Goal: Check status: Check status

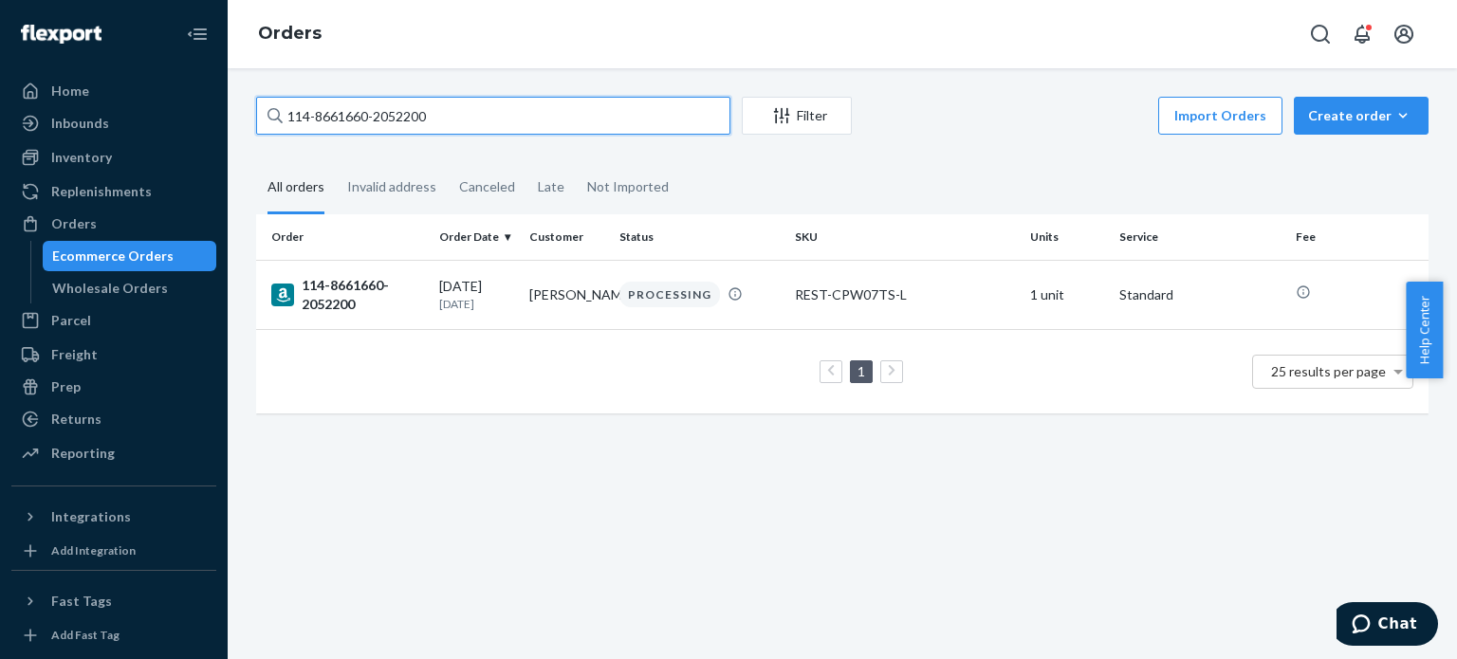
click at [402, 124] on input "114-8661660-2052200" at bounding box center [493, 116] width 474 height 38
paste input "3-1135756-9875467"
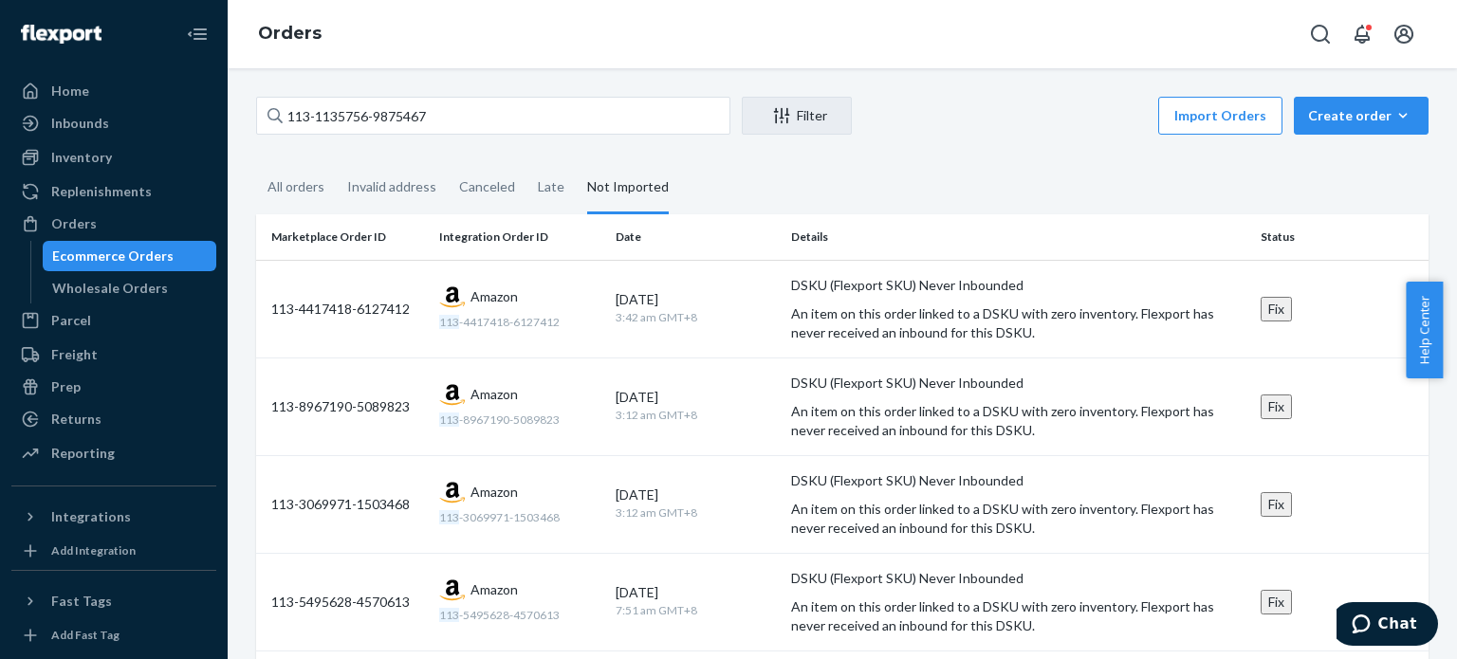
click at [328, 242] on th "Marketplace Order ID" at bounding box center [343, 237] width 175 height 46
click at [277, 175] on div "All orders" at bounding box center [295, 188] width 57 height 52
click at [256, 162] on input "All orders" at bounding box center [256, 162] width 0 height 0
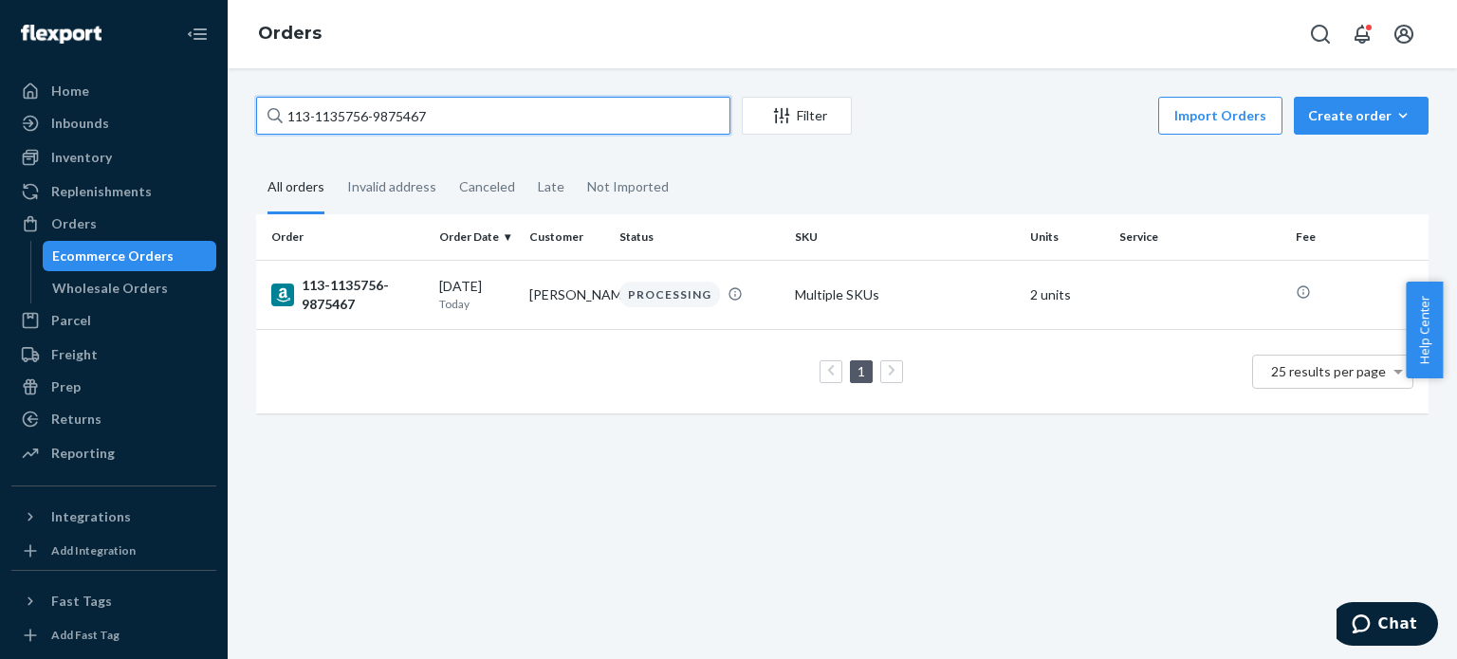
click at [438, 101] on input "113-1135756-9875467" at bounding box center [493, 116] width 474 height 38
paste input "4-8661660-2052200"
click at [434, 109] on input "114-8661660-2052200" at bounding box center [493, 116] width 474 height 38
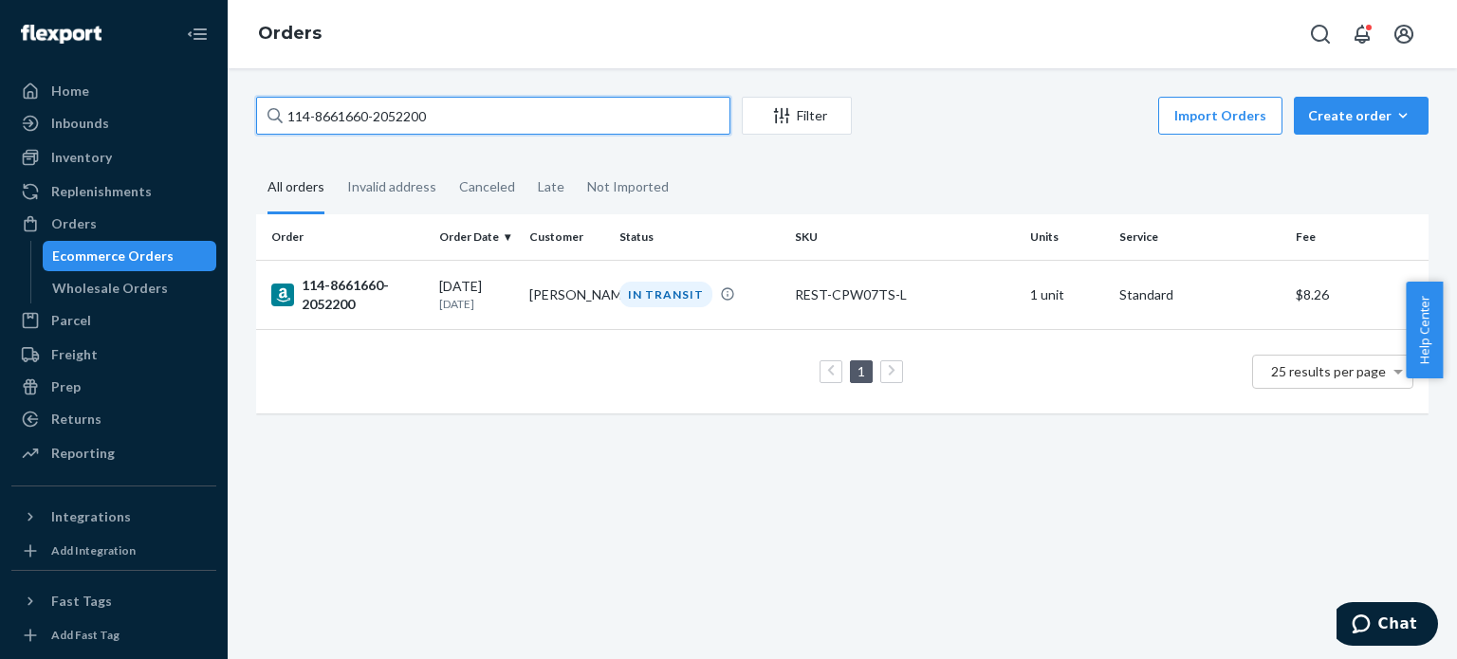
click at [434, 109] on input "114-8661660-2052200" at bounding box center [493, 116] width 474 height 38
paste input "3-5800132-0789039"
click at [474, 113] on input "113-5800132-0789039" at bounding box center [493, 116] width 474 height 38
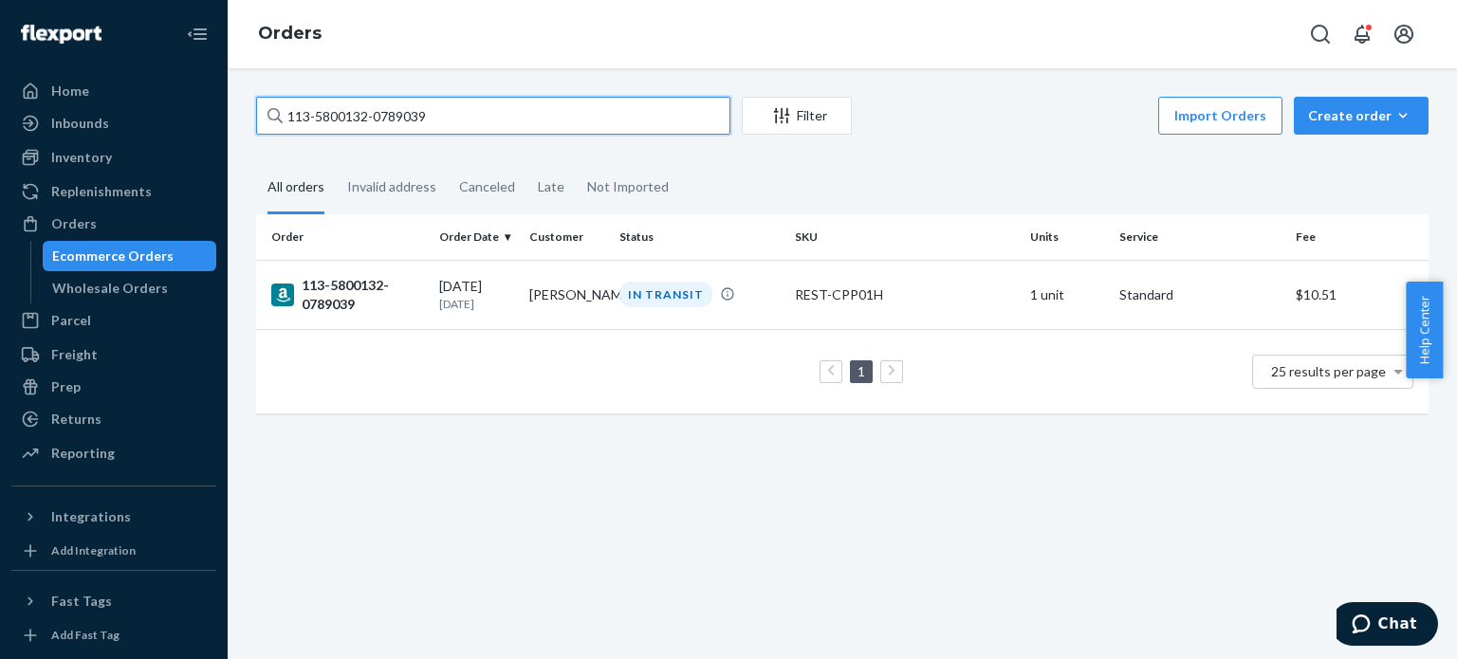
click at [474, 113] on input "113-5800132-0789039" at bounding box center [493, 116] width 474 height 38
paste input "2152975-4920261"
click at [485, 123] on input "113-2152975-4920261" at bounding box center [493, 116] width 474 height 38
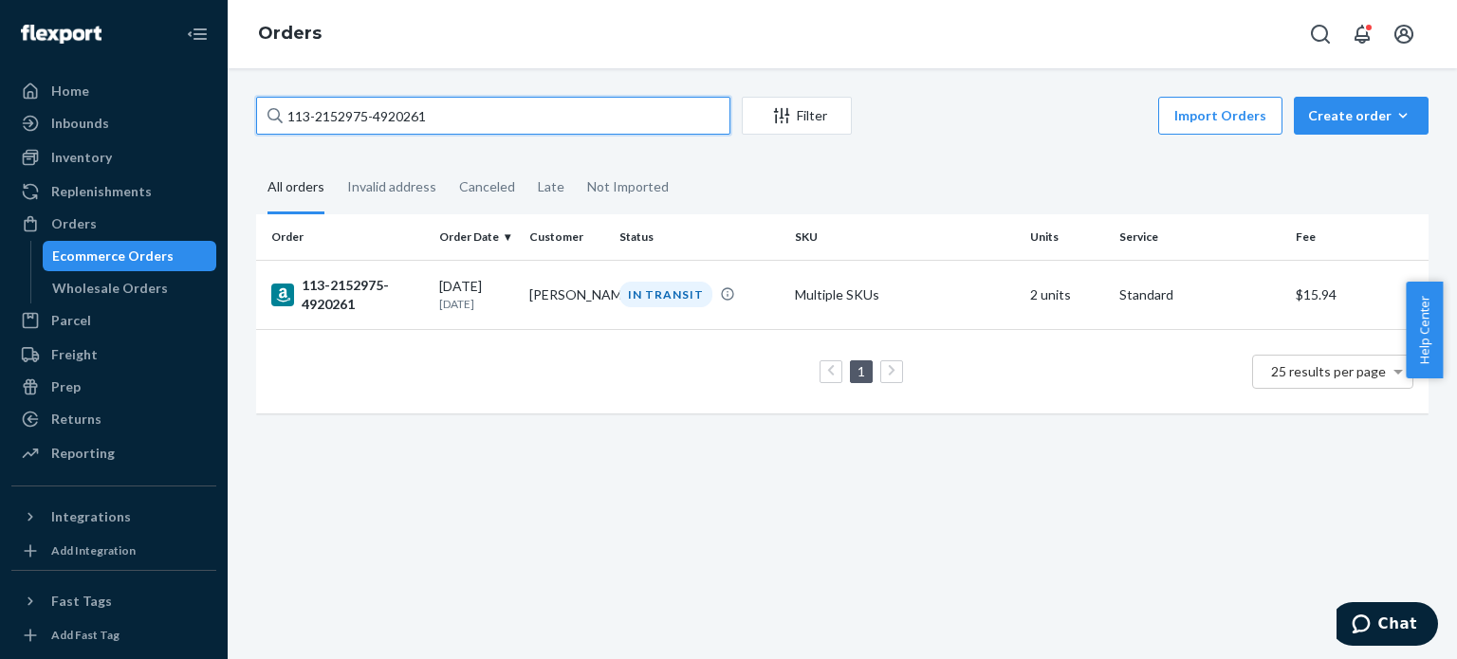
click at [485, 123] on input "113-2152975-4920261" at bounding box center [493, 116] width 474 height 38
paste input "4-0659247-5205004"
click at [489, 112] on input "114-0659247-5205004" at bounding box center [493, 116] width 474 height 38
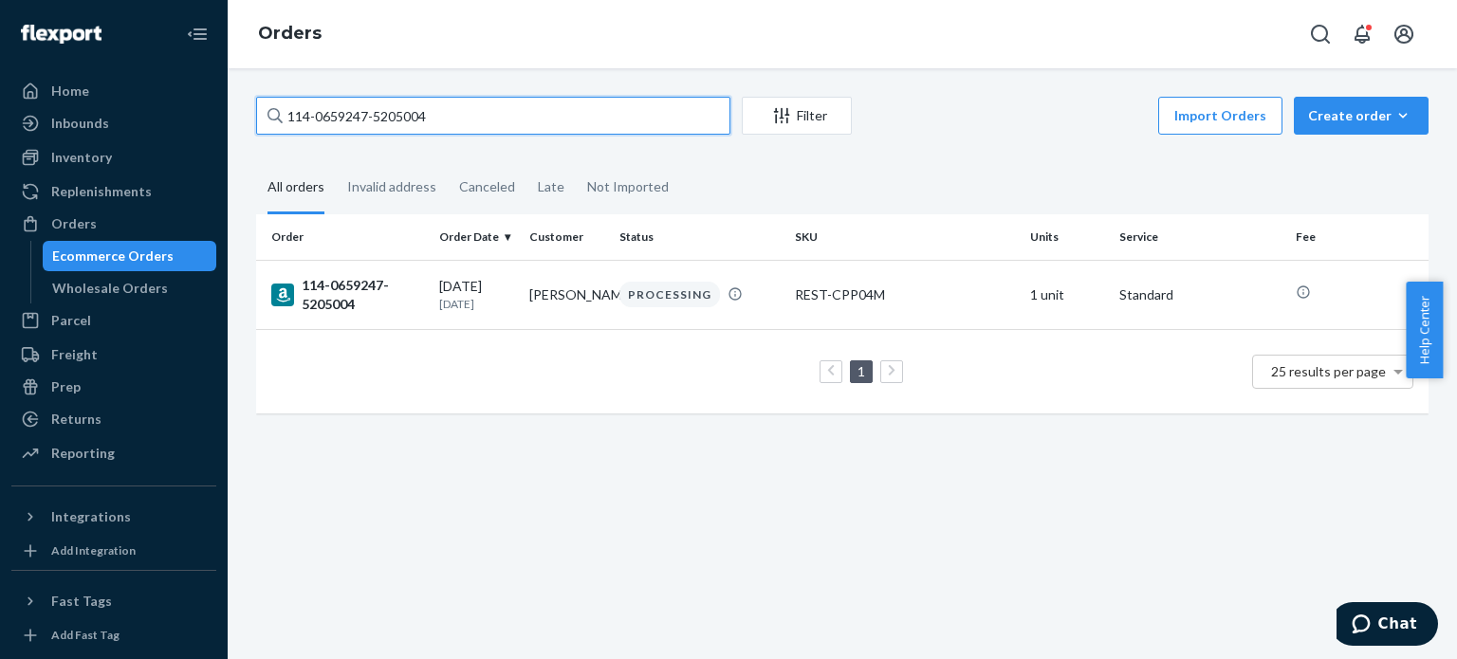
paste input "74026-2854631"
click at [592, 112] on input "114-0674026-2854631" at bounding box center [493, 116] width 474 height 38
paste input "2-7456741-2679423"
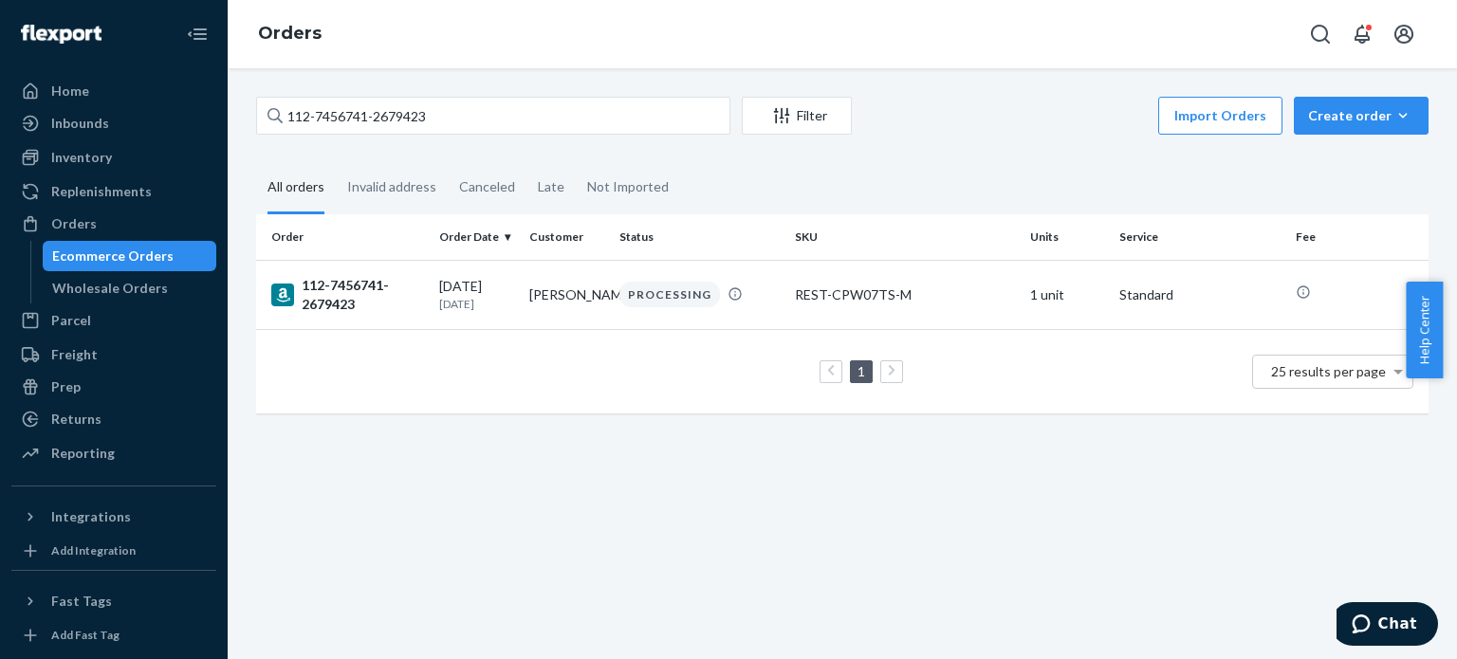
click at [470, 136] on div "112-7456741-2679423 Filter Import Orders Create order Ecommerce order Removal o…" at bounding box center [842, 118] width 1172 height 43
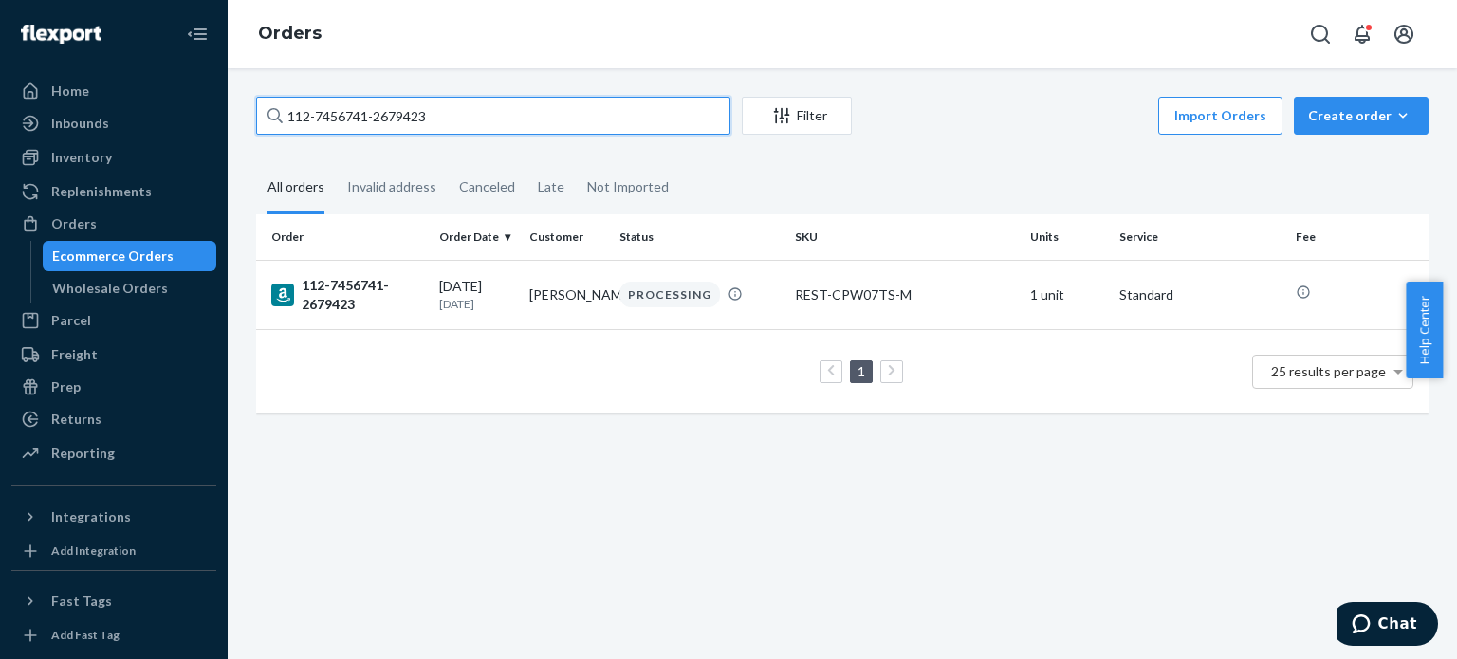
click at [474, 120] on input "112-7456741-2679423" at bounding box center [493, 116] width 474 height 38
paste input "3-8503923-8558641"
click at [568, 118] on input "113-8503923-8558641" at bounding box center [493, 116] width 474 height 38
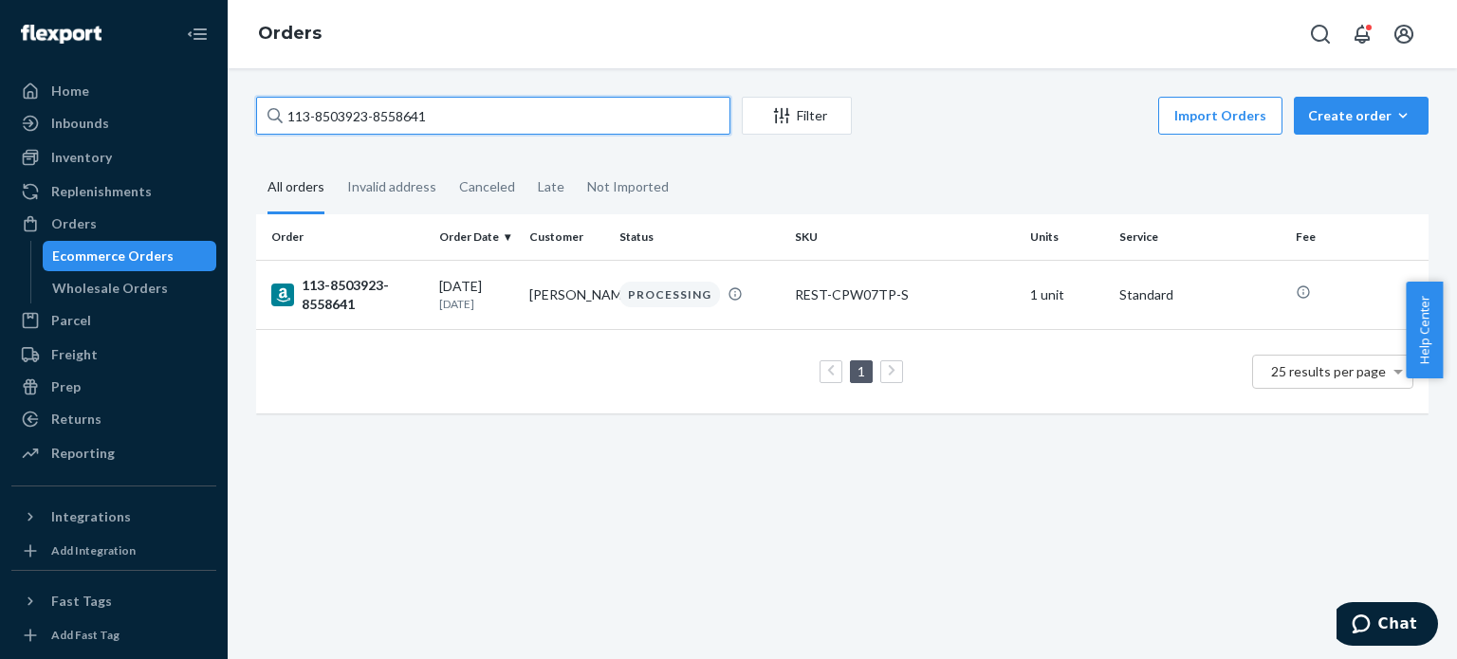
click at [568, 118] on input "113-8503923-8558641" at bounding box center [493, 116] width 474 height 38
paste input "9921963-8470664"
click at [452, 128] on input "113-9921963-8470664" at bounding box center [493, 116] width 474 height 38
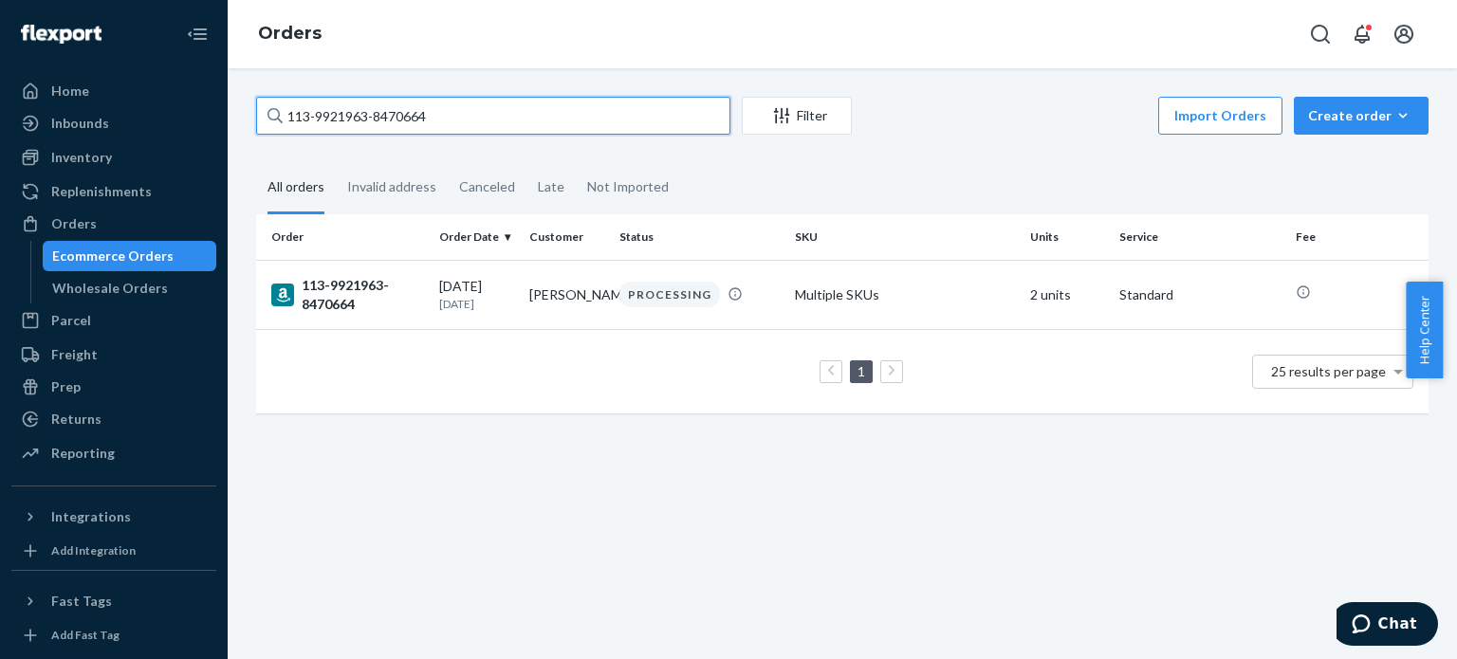
click at [452, 128] on input "113-9921963-8470664" at bounding box center [493, 116] width 474 height 38
paste input "1135756-9875467"
type input "113-1135756-9875467"
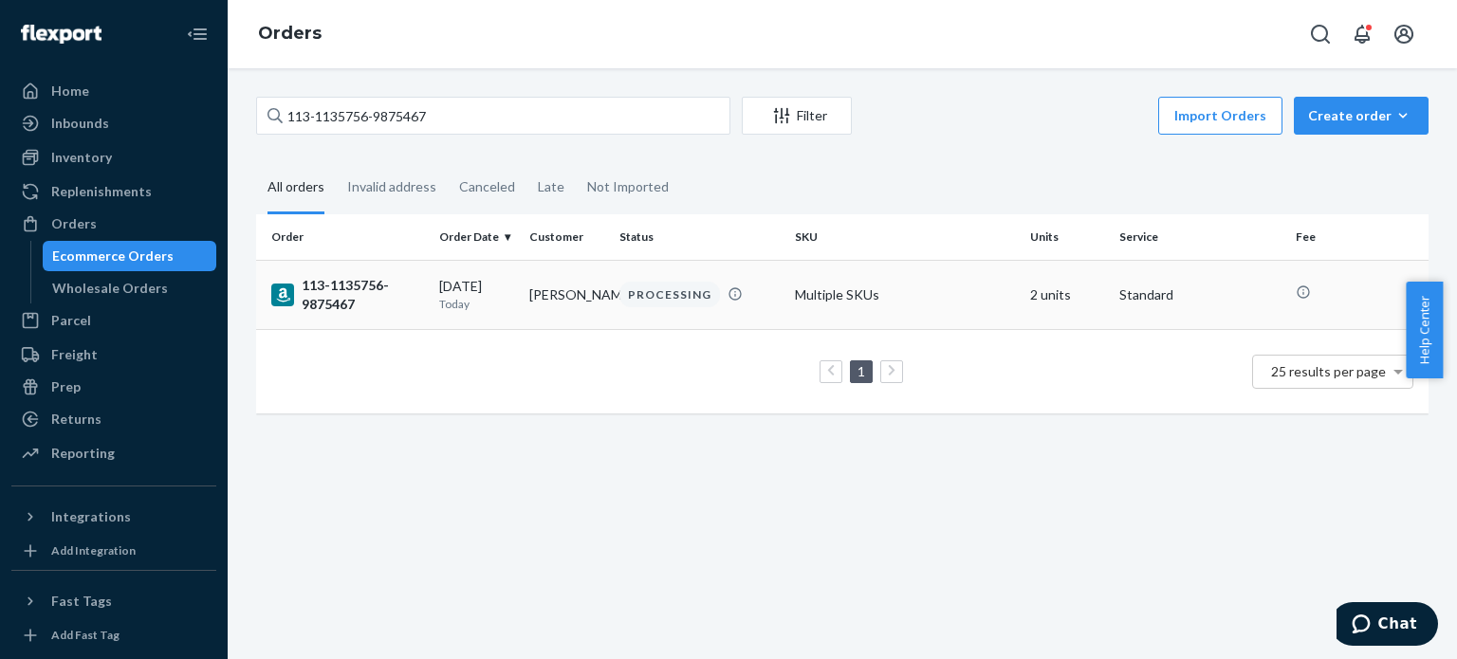
click at [327, 295] on div "113-1135756-9875467" at bounding box center [347, 295] width 153 height 38
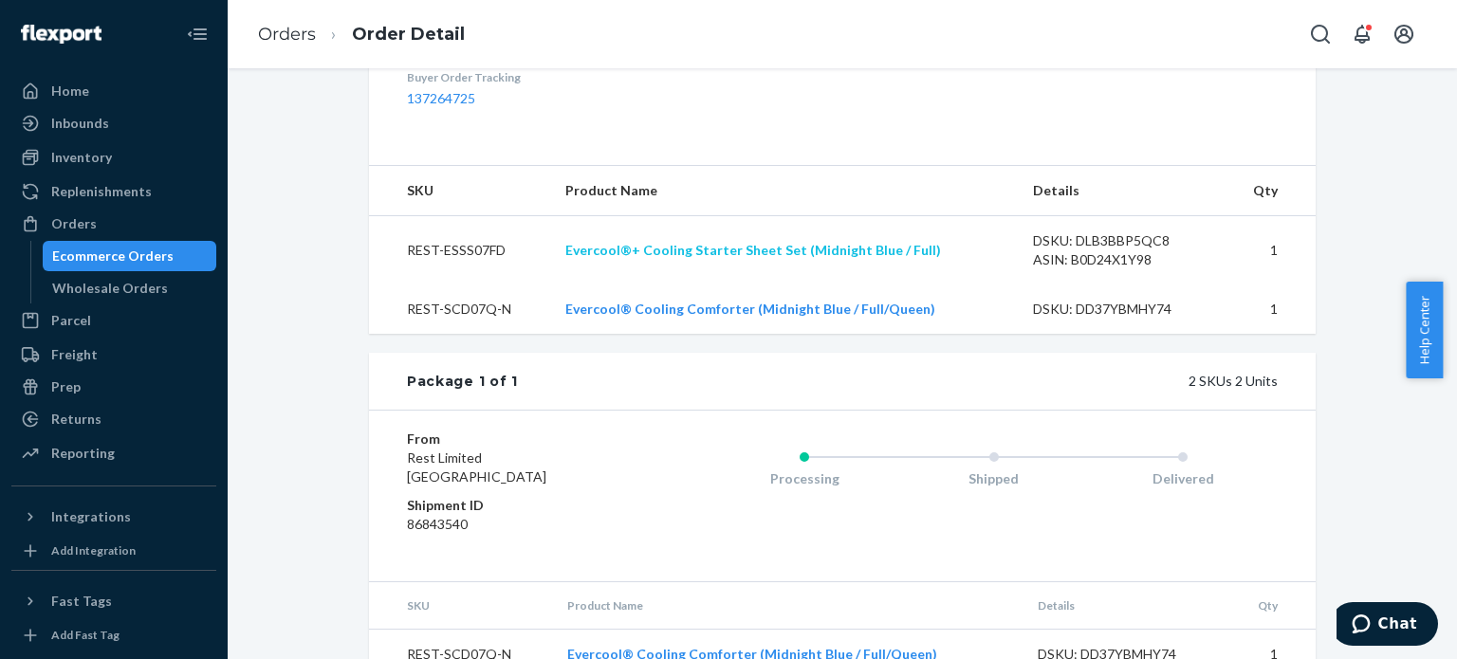
scroll to position [664, 0]
